Goal: Task Accomplishment & Management: Complete application form

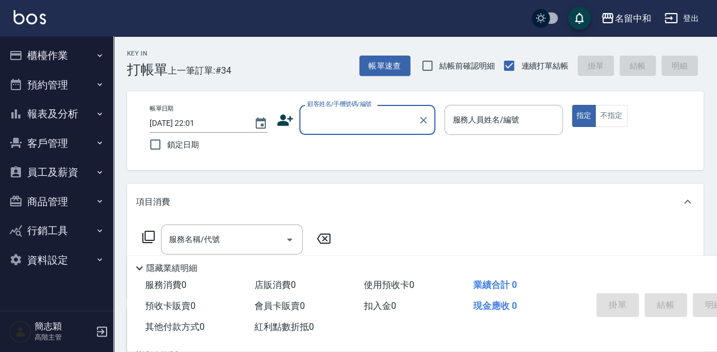
click at [63, 114] on button "報表及分析" at bounding box center [57, 113] width 104 height 29
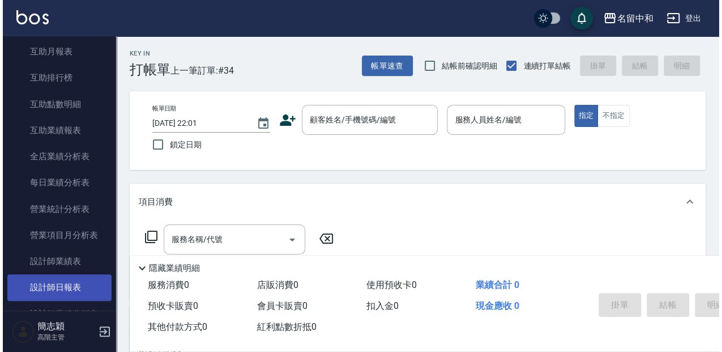
scroll to position [264, 0]
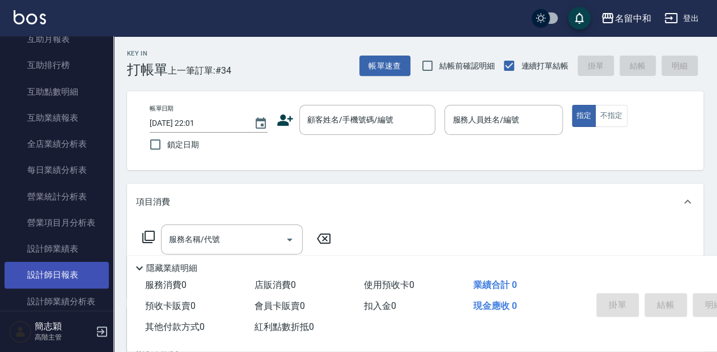
click at [71, 275] on link "設計師日報表" at bounding box center [57, 275] width 104 height 26
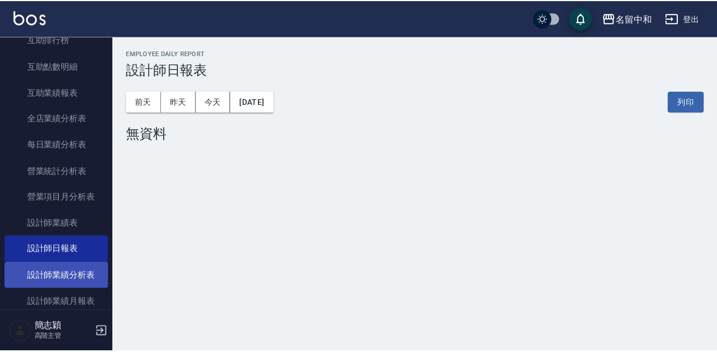
scroll to position [302, 0]
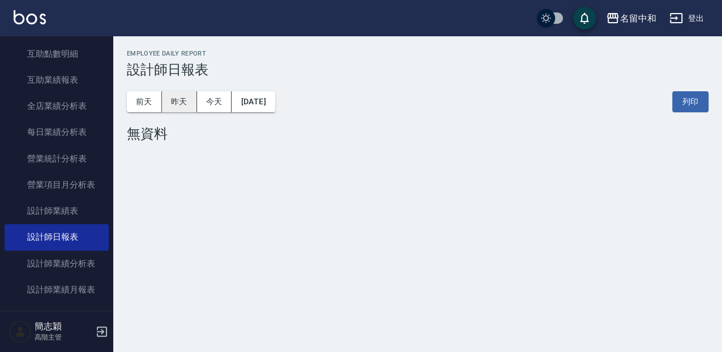
click at [181, 95] on button "昨天" at bounding box center [179, 101] width 35 height 21
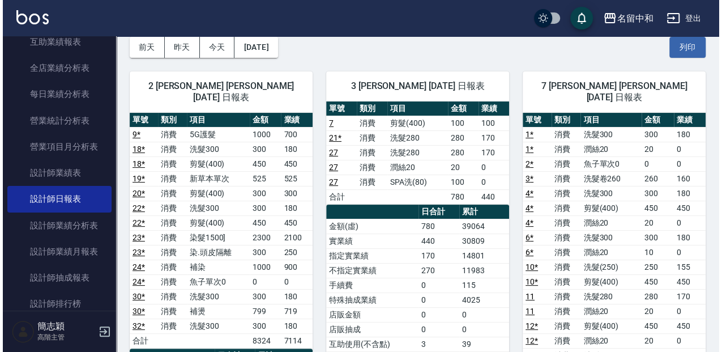
scroll to position [37, 0]
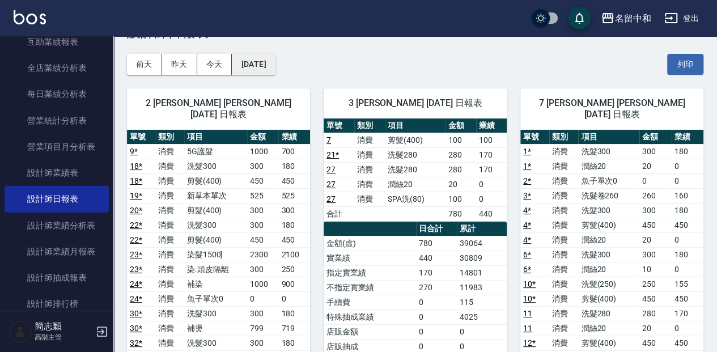
click at [246, 70] on button "[DATE]" at bounding box center [253, 64] width 43 height 21
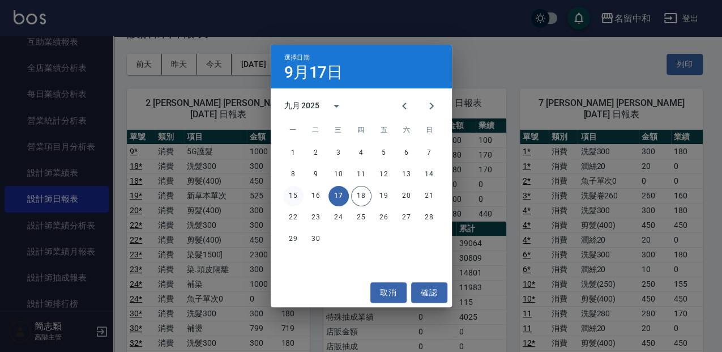
click at [293, 198] on button "15" at bounding box center [293, 196] width 20 height 20
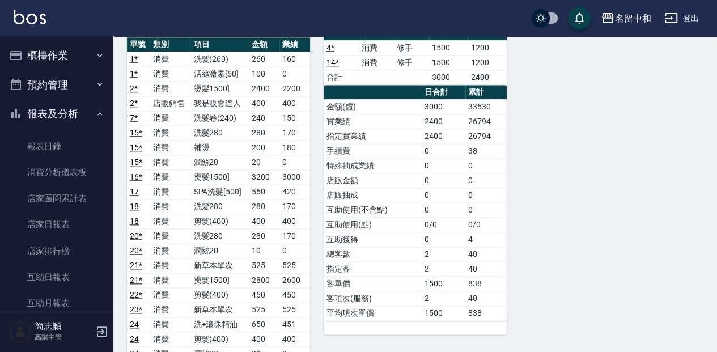
click at [69, 50] on button "櫃檯作業" at bounding box center [57, 55] width 104 height 29
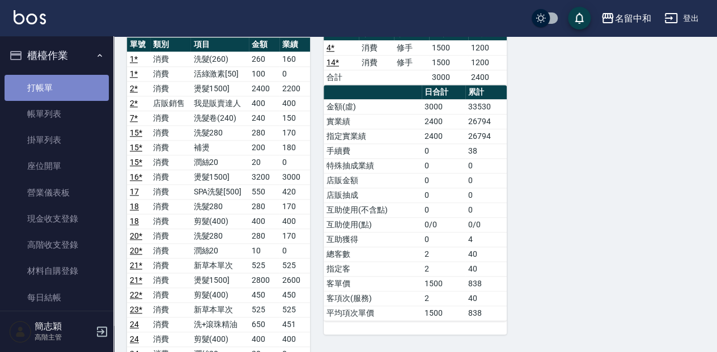
click at [73, 95] on link "打帳單" at bounding box center [57, 88] width 104 height 26
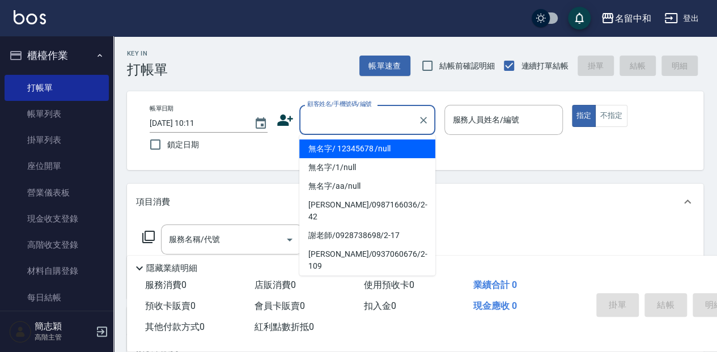
click at [348, 127] on input "顧客姓名/手機號碼/編號" at bounding box center [358, 120] width 109 height 20
click at [365, 146] on li "無名字/ 12345678 /null" at bounding box center [367, 148] width 136 height 19
type input "無名字/ 12345678 /null"
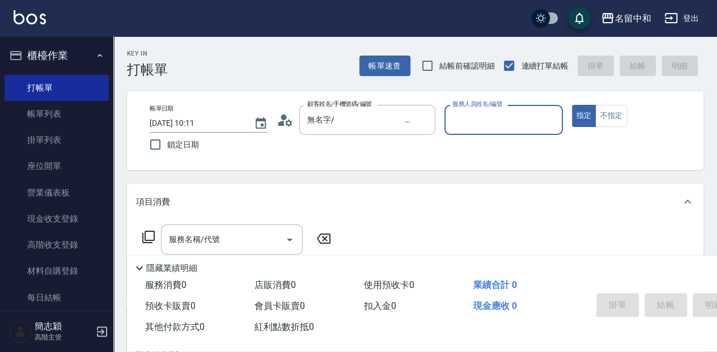
click at [478, 127] on input "服務人員姓名/編號" at bounding box center [503, 120] width 108 height 20
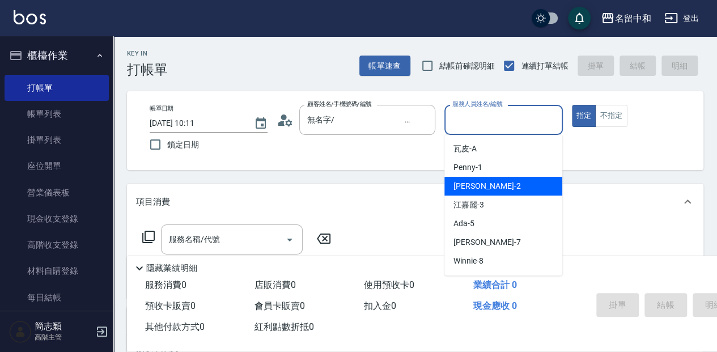
drag, startPoint x: 497, startPoint y: 180, endPoint x: 486, endPoint y: 181, distance: 11.4
click at [497, 180] on div "[PERSON_NAME] -2" at bounding box center [503, 186] width 118 height 19
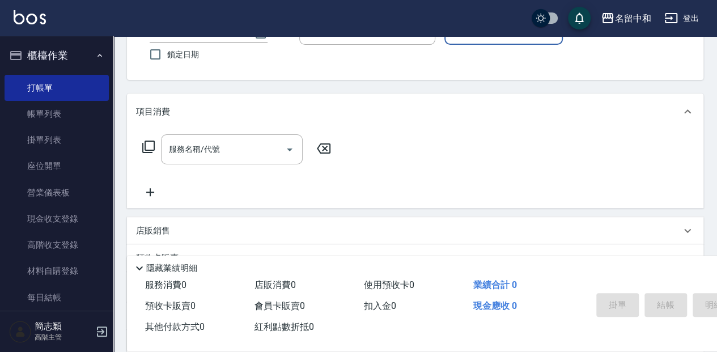
scroll to position [113, 0]
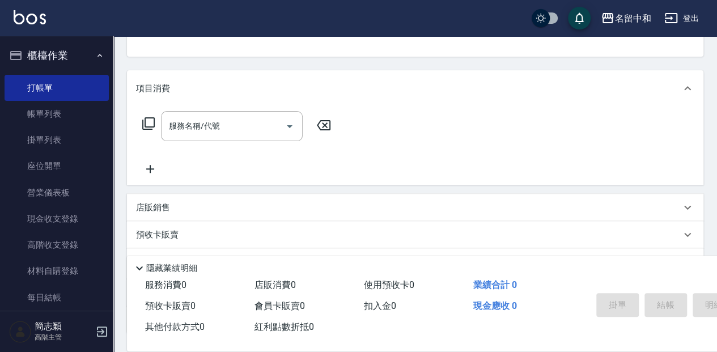
drag, startPoint x: 230, startPoint y: 139, endPoint x: 496, endPoint y: 194, distance: 271.8
click at [232, 141] on div "服務名稱/代號 服務名稱/代號" at bounding box center [237, 143] width 202 height 65
click at [572, 0] on button "指定" at bounding box center [584, 3] width 24 height 22
type input "[PERSON_NAME]-2"
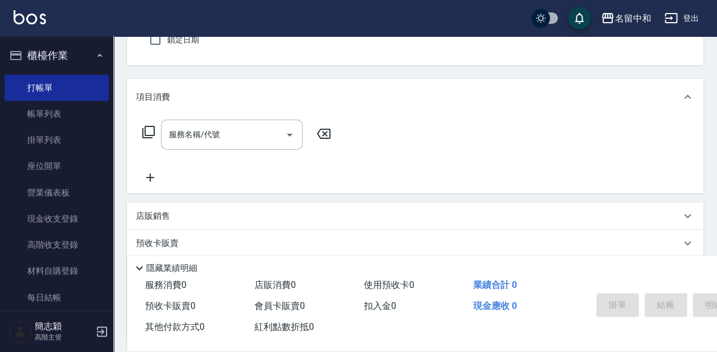
type button "true"
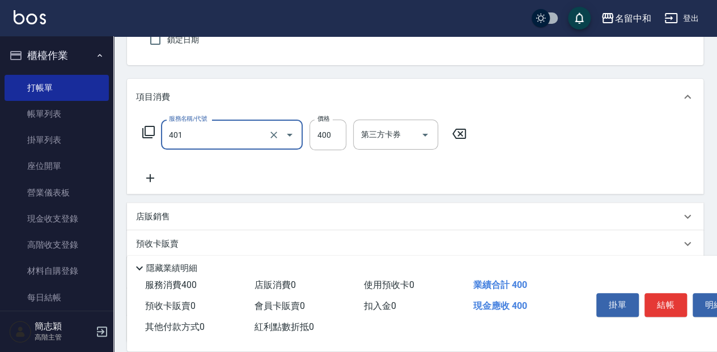
type input "剪髮(400)(401)"
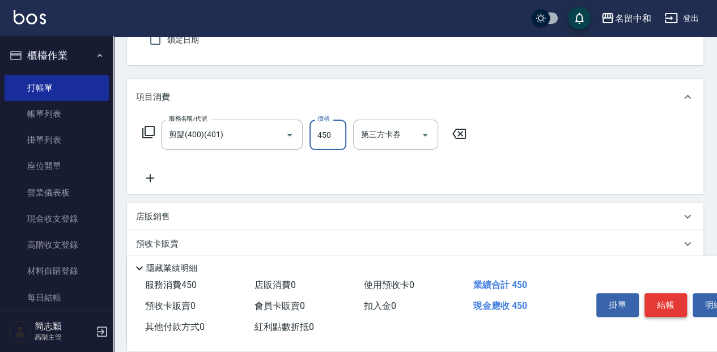
type input "450"
click at [674, 304] on button "結帳" at bounding box center [665, 305] width 42 height 24
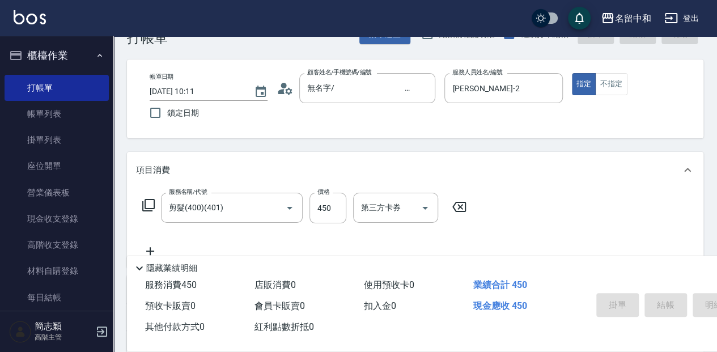
scroll to position [29, 0]
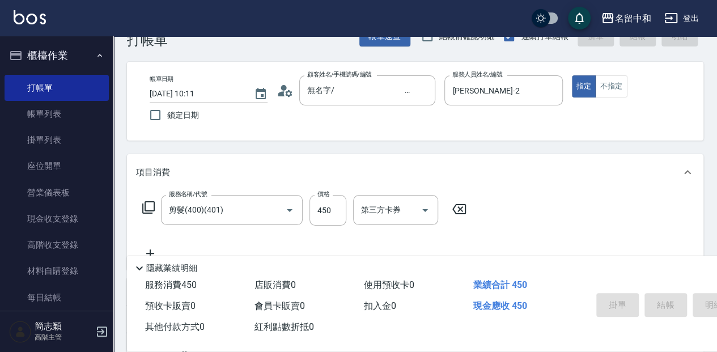
type input "[DATE] 10:12"
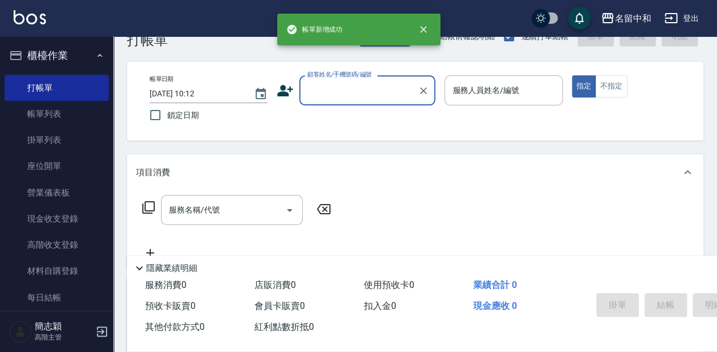
scroll to position [0, 0]
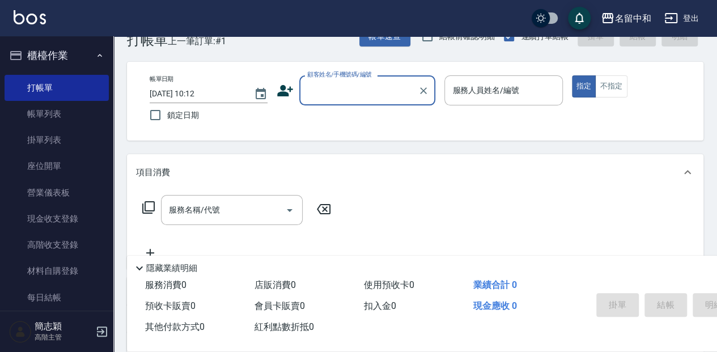
click at [330, 94] on input "顧客姓名/手機號碼/編號" at bounding box center [358, 90] width 109 height 20
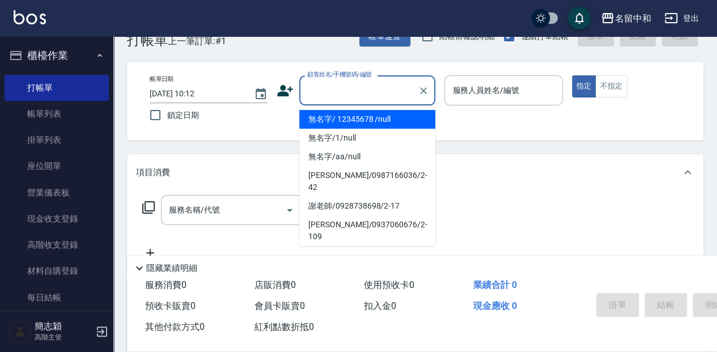
click at [342, 118] on li "無名字/ 12345678 /null" at bounding box center [367, 119] width 136 height 19
type input "無名字/ 12345678 /null"
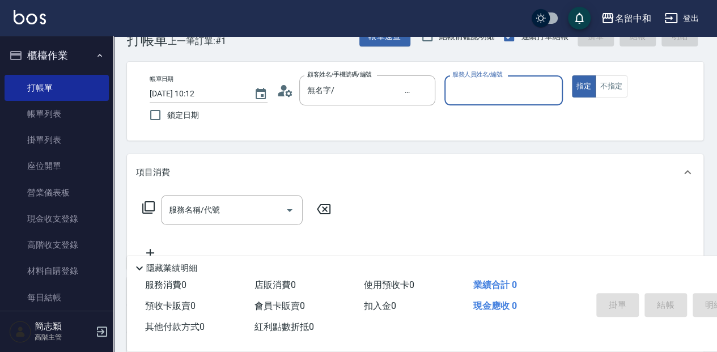
click at [488, 88] on input "服務人員姓名/編號" at bounding box center [503, 90] width 108 height 20
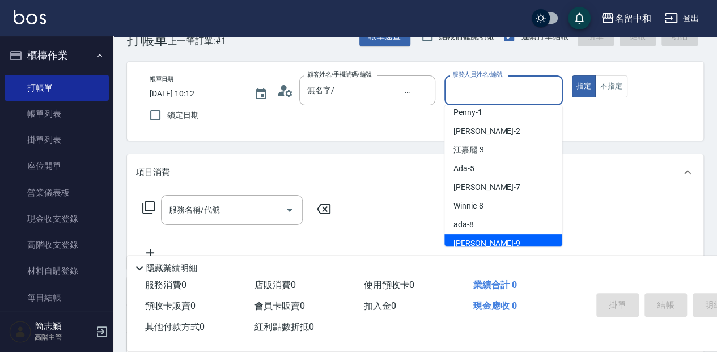
scroll to position [37, 0]
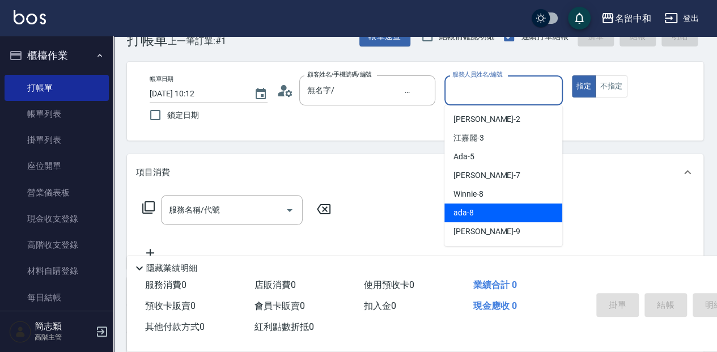
click at [502, 212] on div "ada -8" at bounding box center [503, 212] width 118 height 19
type input "ada-8"
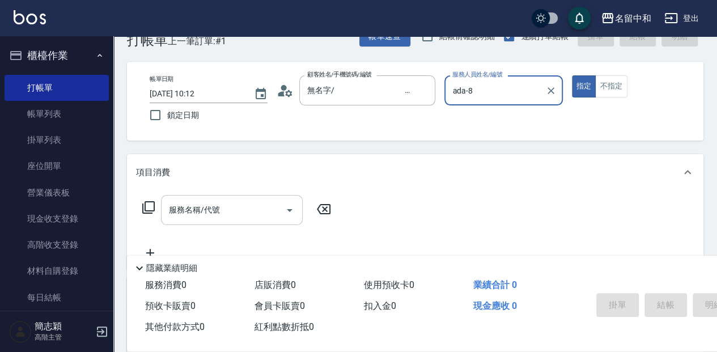
click at [232, 221] on div "服務名稱/代號" at bounding box center [232, 210] width 142 height 30
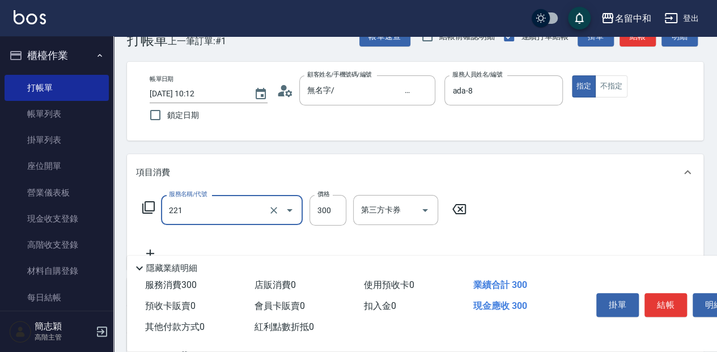
type input "洗髮300(221)"
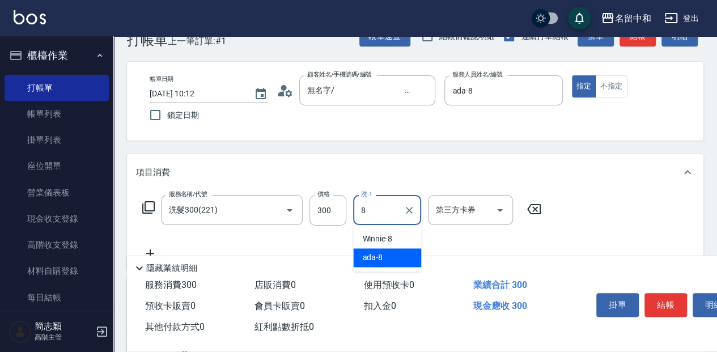
type input "ada-8"
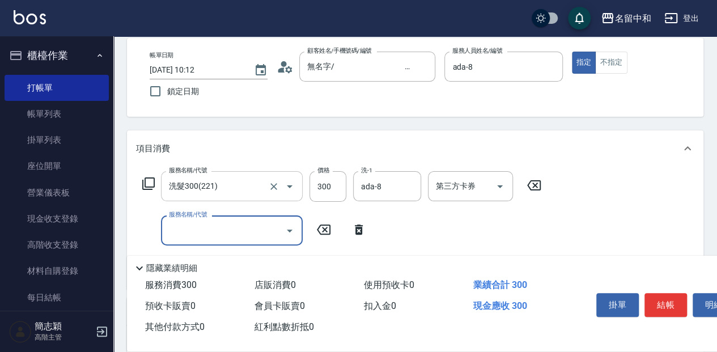
scroll to position [67, 0]
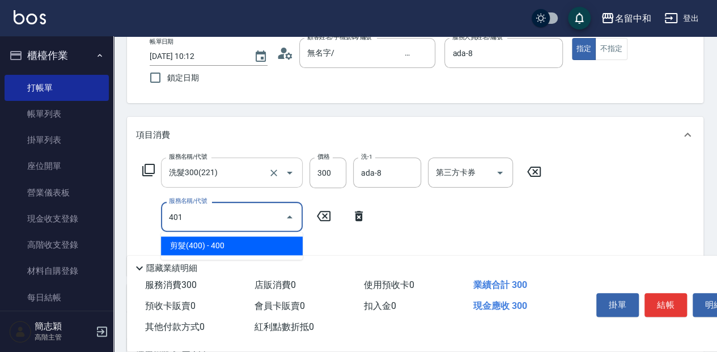
type input "剪髮(400)(401)"
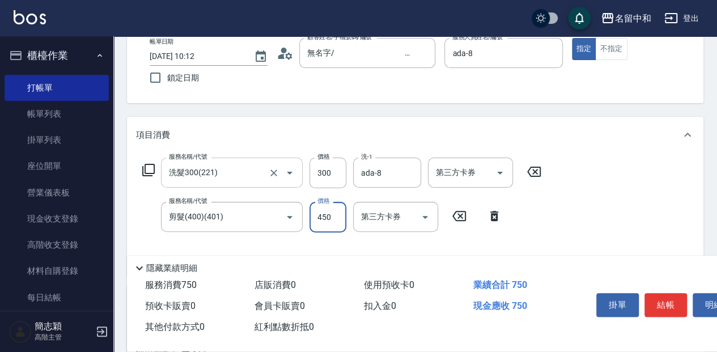
type input "450"
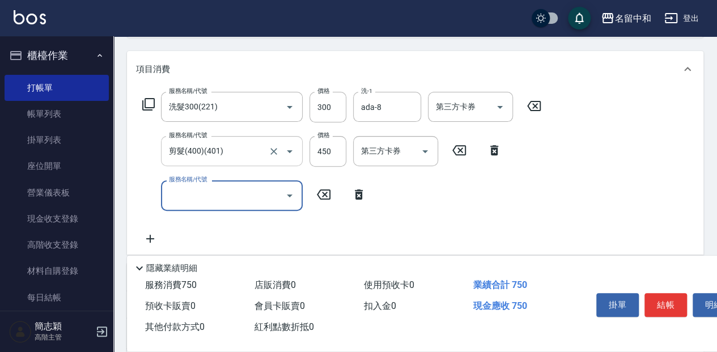
scroll to position [143, 0]
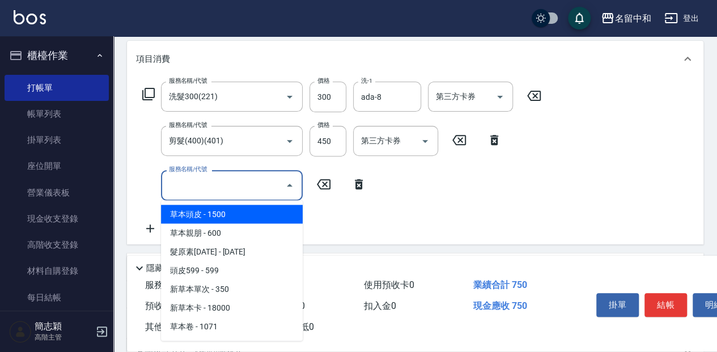
click at [184, 191] on input "服務名稱/代號" at bounding box center [223, 185] width 114 height 20
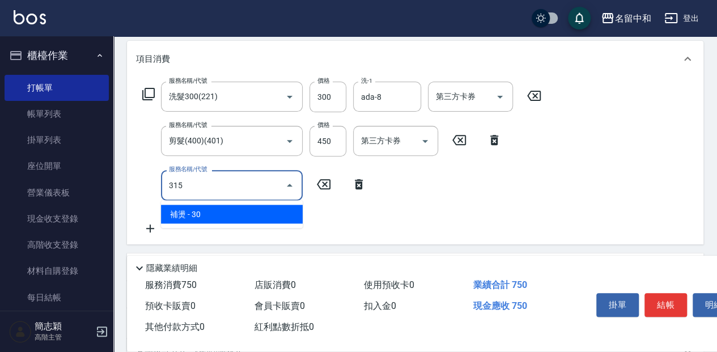
type input "補燙(315)"
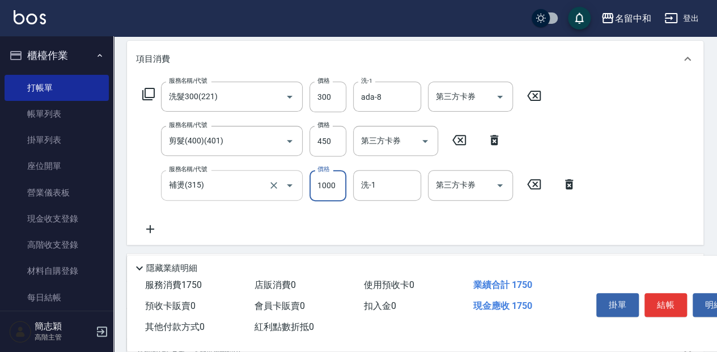
type input "1000"
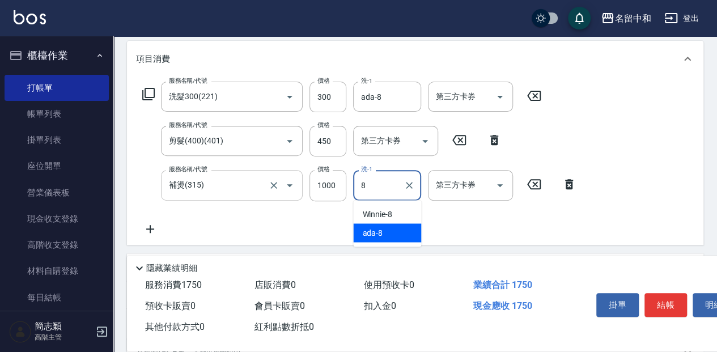
type input "ada-8"
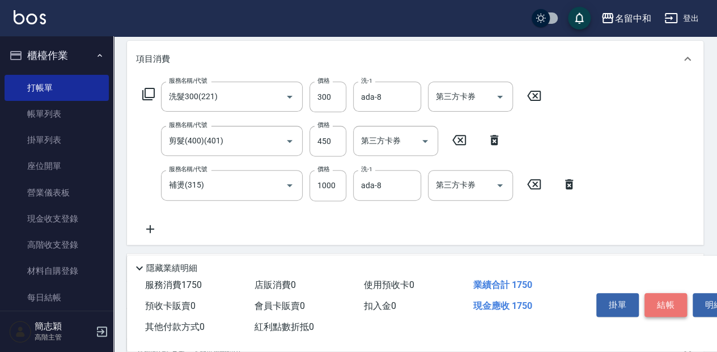
click at [663, 300] on button "結帳" at bounding box center [665, 305] width 42 height 24
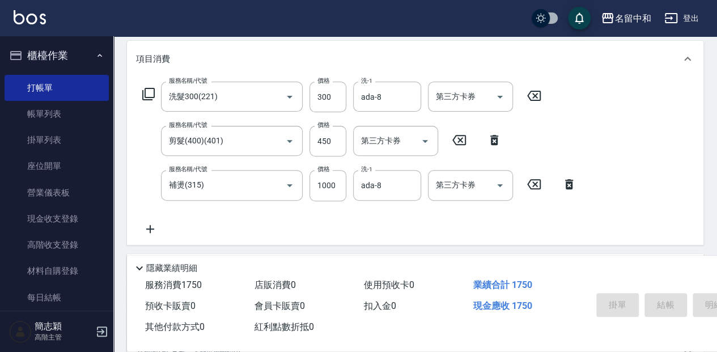
type input "[DATE] 10:15"
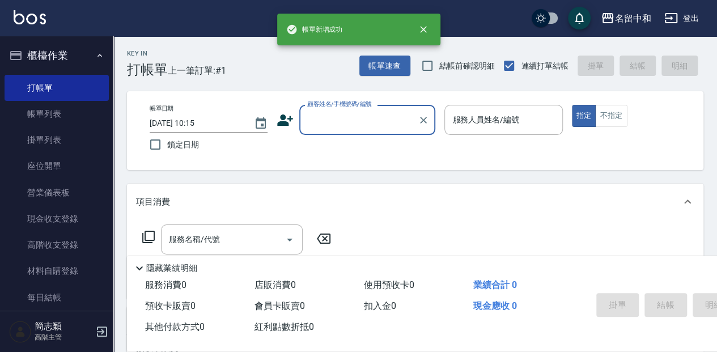
scroll to position [0, 0]
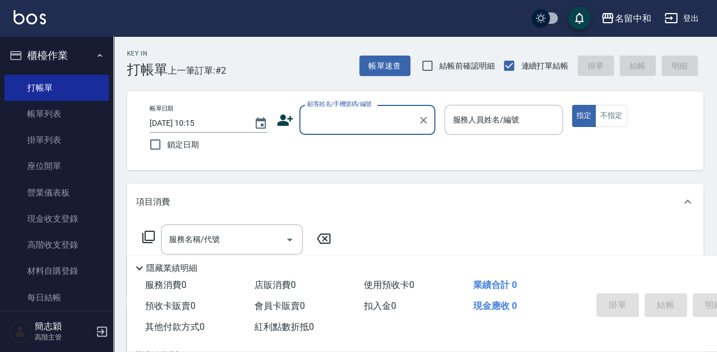
click at [329, 116] on input "顧客姓名/手機號碼/編號" at bounding box center [358, 120] width 109 height 20
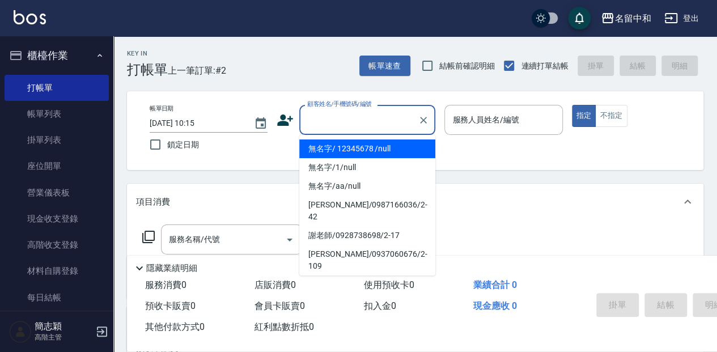
click at [334, 144] on li "無名字/ 12345678 /null" at bounding box center [367, 148] width 136 height 19
type input "無名字/ 12345678 /null"
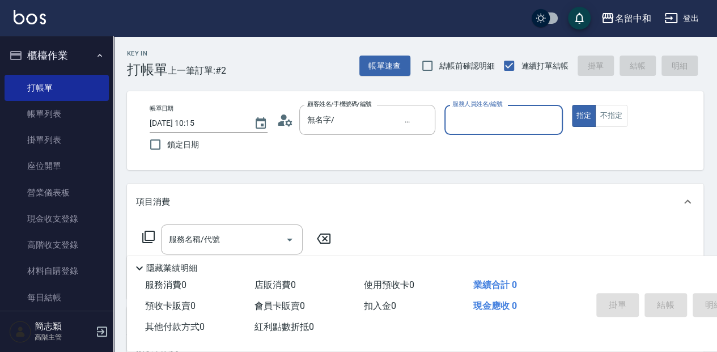
click at [476, 128] on input "服務人員姓名/編號" at bounding box center [503, 120] width 108 height 20
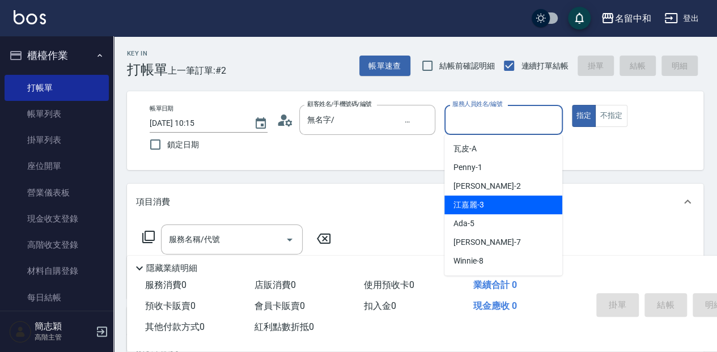
click at [504, 203] on div "江嘉麗 -3" at bounding box center [503, 204] width 118 height 19
type input "江嘉麗-3"
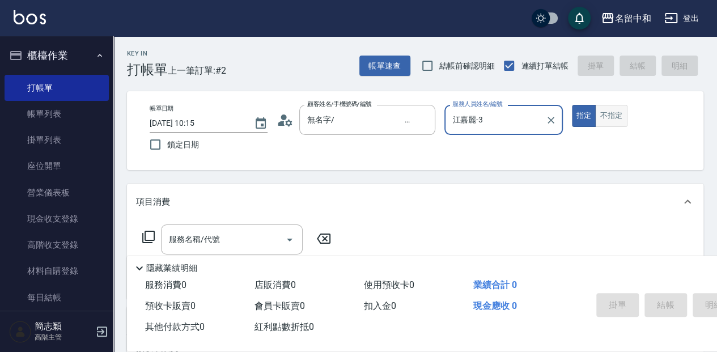
click at [601, 124] on button "不指定" at bounding box center [611, 116] width 32 height 22
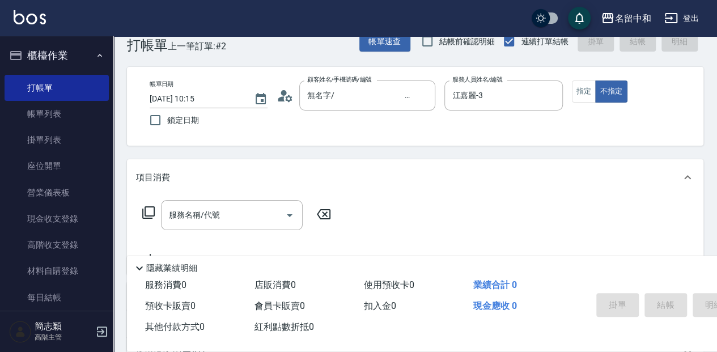
scroll to position [37, 0]
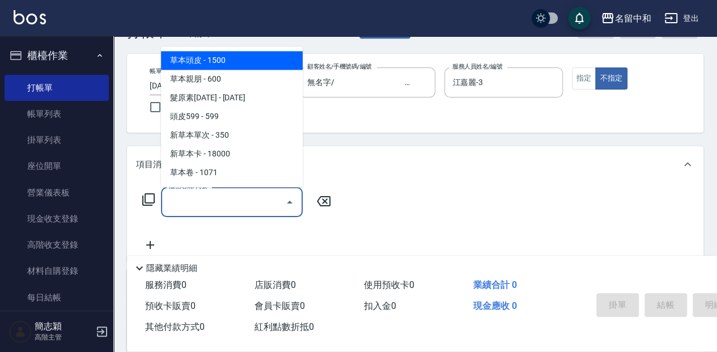
click at [226, 199] on input "服務名稱/代號" at bounding box center [223, 202] width 114 height 20
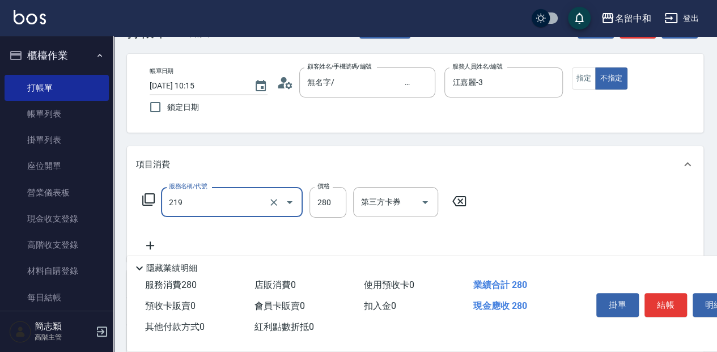
type input "洗髮280(219)"
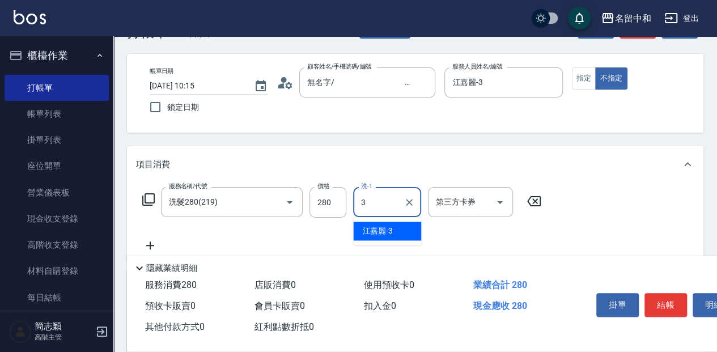
type input "江嘉麗-3"
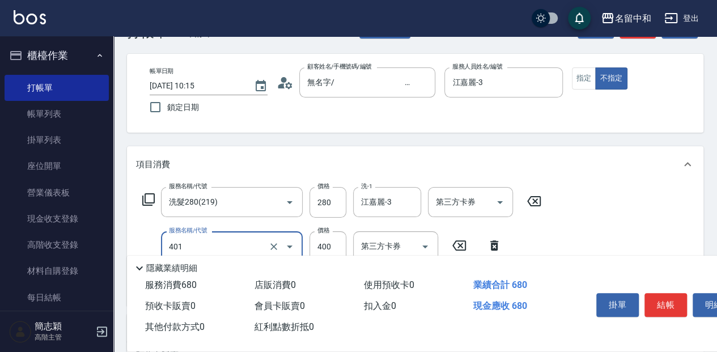
type input "剪髮(400)(401)"
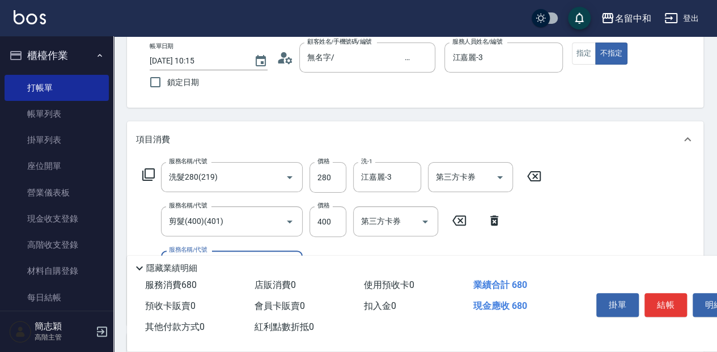
scroll to position [75, 0]
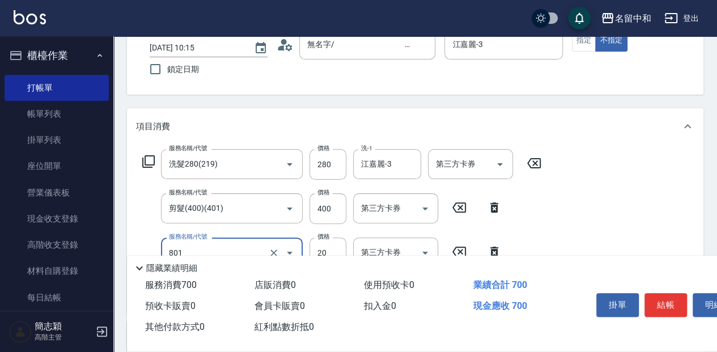
type input "潤絲20(801)"
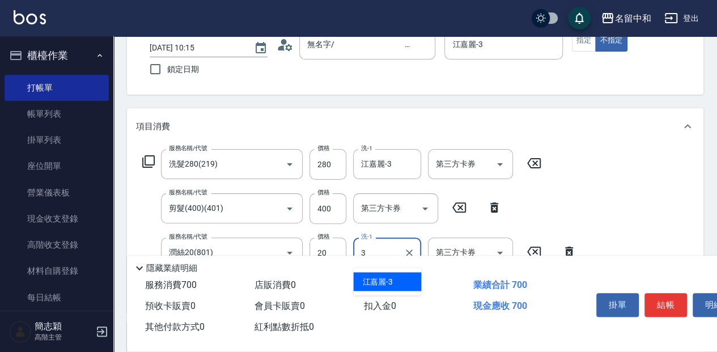
type input "江嘉麗-3"
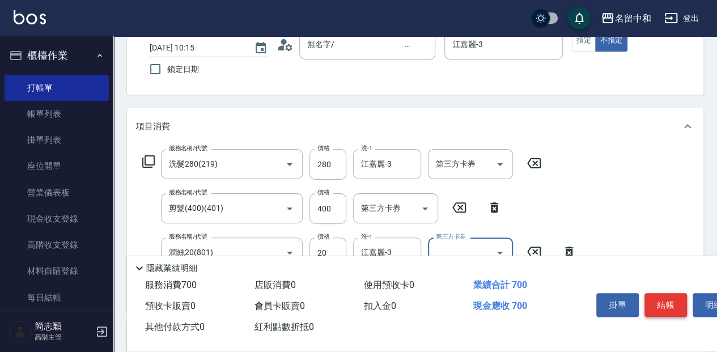
click at [665, 300] on button "結帳" at bounding box center [665, 305] width 42 height 24
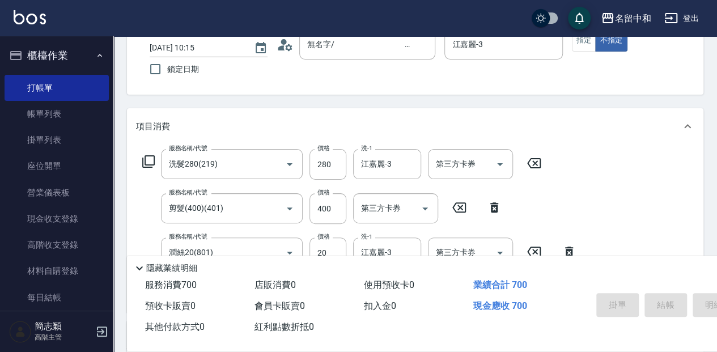
type input "[DATE] 10:16"
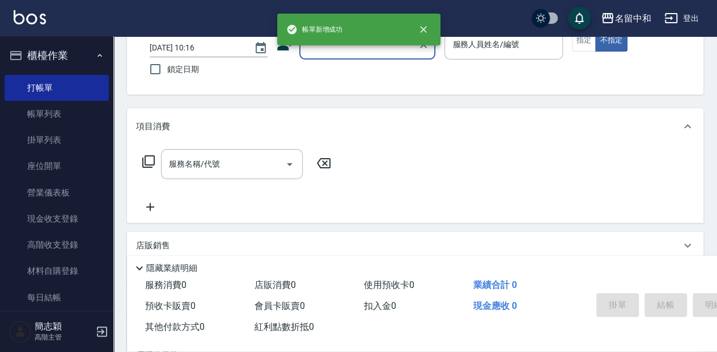
scroll to position [0, 0]
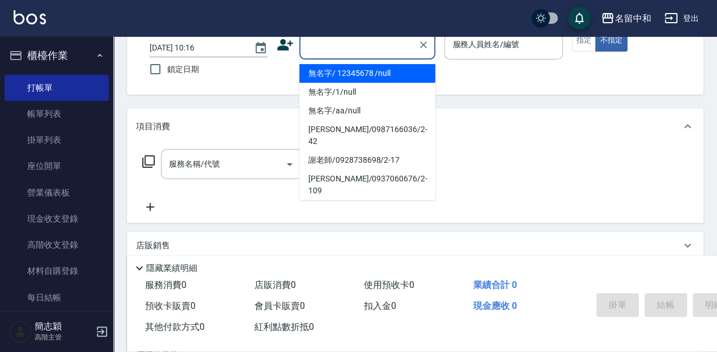
click at [334, 47] on input "顧客姓名/手機號碼/編號" at bounding box center [358, 45] width 109 height 20
click at [363, 65] on li "無名字/ 12345678 /null" at bounding box center [367, 73] width 136 height 19
type input "無名字/ 12345678 /null"
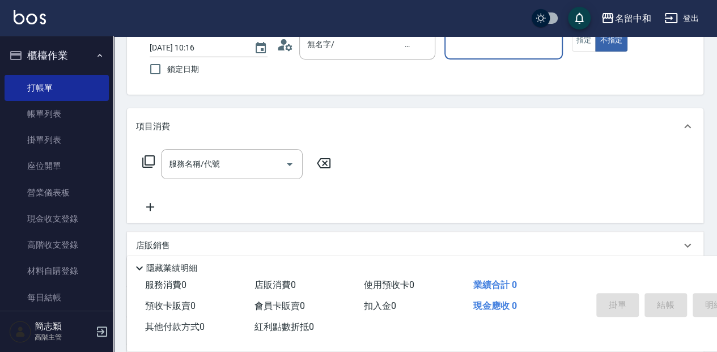
click at [450, 37] on input "服務人員姓名/編號" at bounding box center [503, 45] width 108 height 20
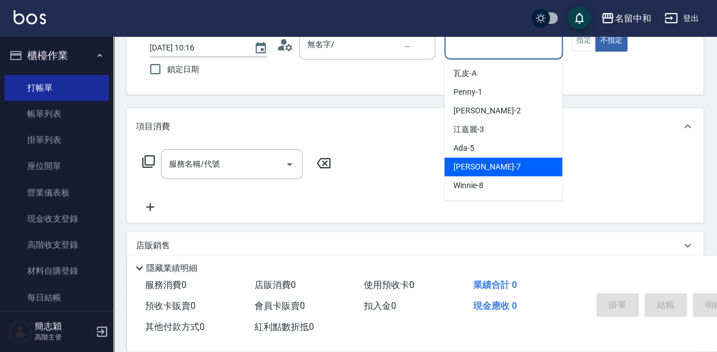
drag, startPoint x: 503, startPoint y: 161, endPoint x: 530, endPoint y: 138, distance: 35.8
click at [503, 160] on div "[PERSON_NAME] -7" at bounding box center [503, 167] width 118 height 19
type input "[PERSON_NAME]-7"
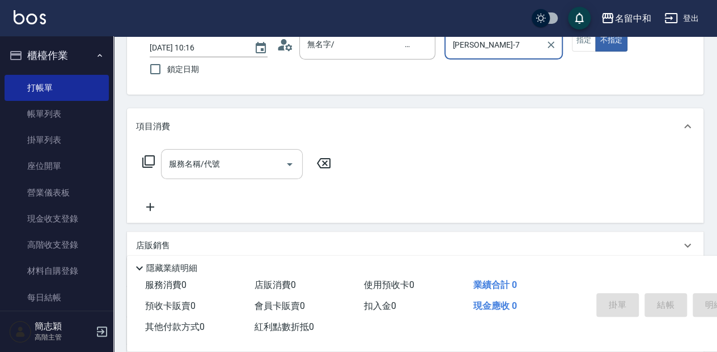
click at [233, 161] on input "服務名稱/代號" at bounding box center [223, 164] width 114 height 20
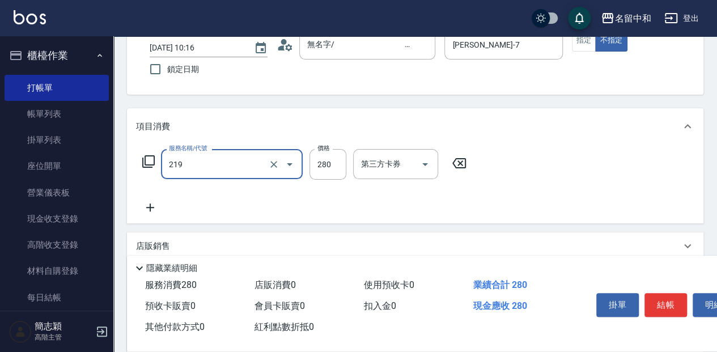
type input "洗髮280(219)"
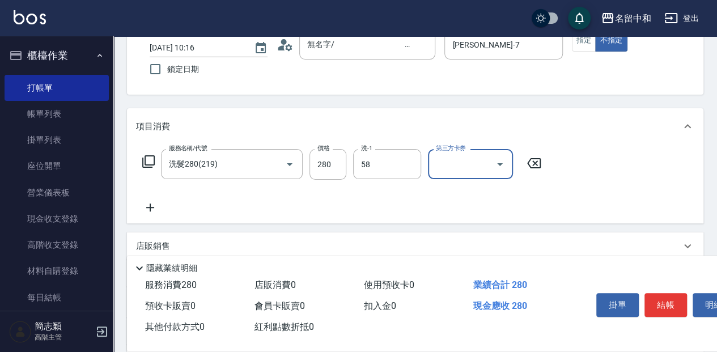
type input "[PERSON_NAME]-58"
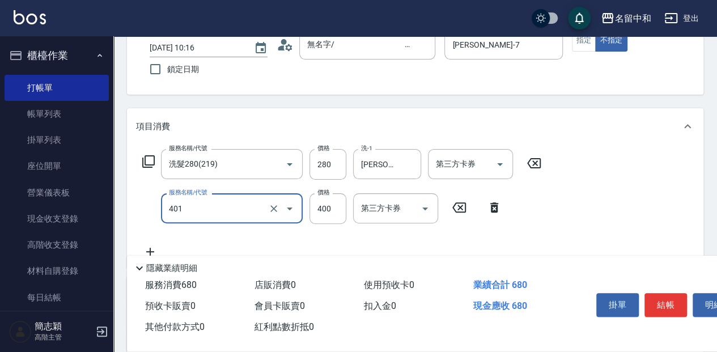
type input "剪髮(400)(401)"
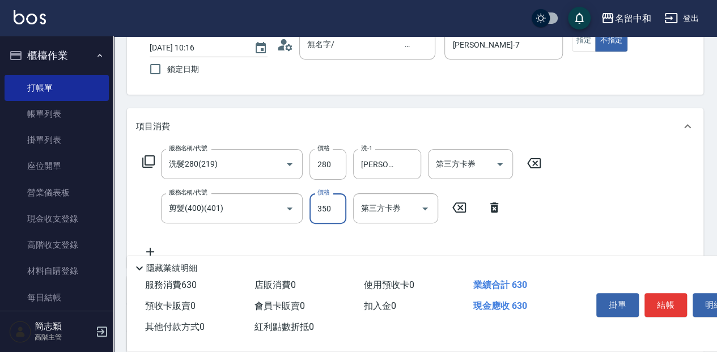
type input "350"
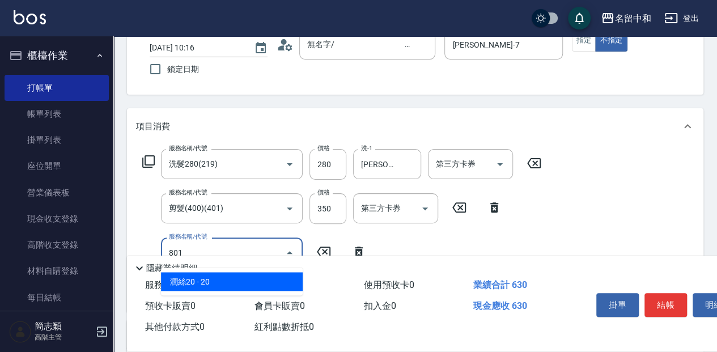
type input "潤絲20(801)"
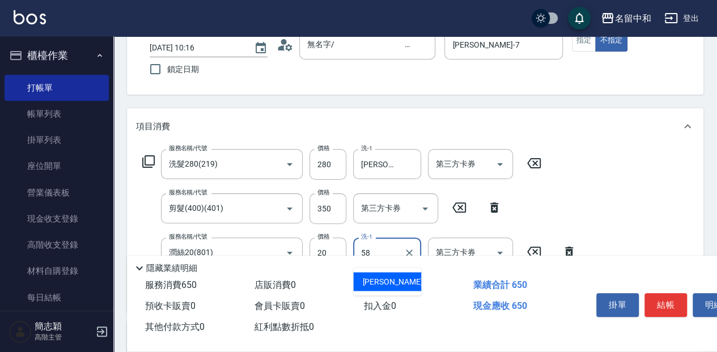
type input "[PERSON_NAME]-58"
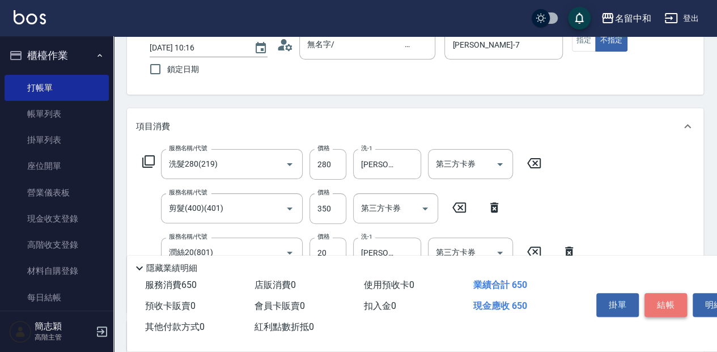
click at [663, 301] on button "結帳" at bounding box center [665, 305] width 42 height 24
